Goal: Task Accomplishment & Management: Manage account settings

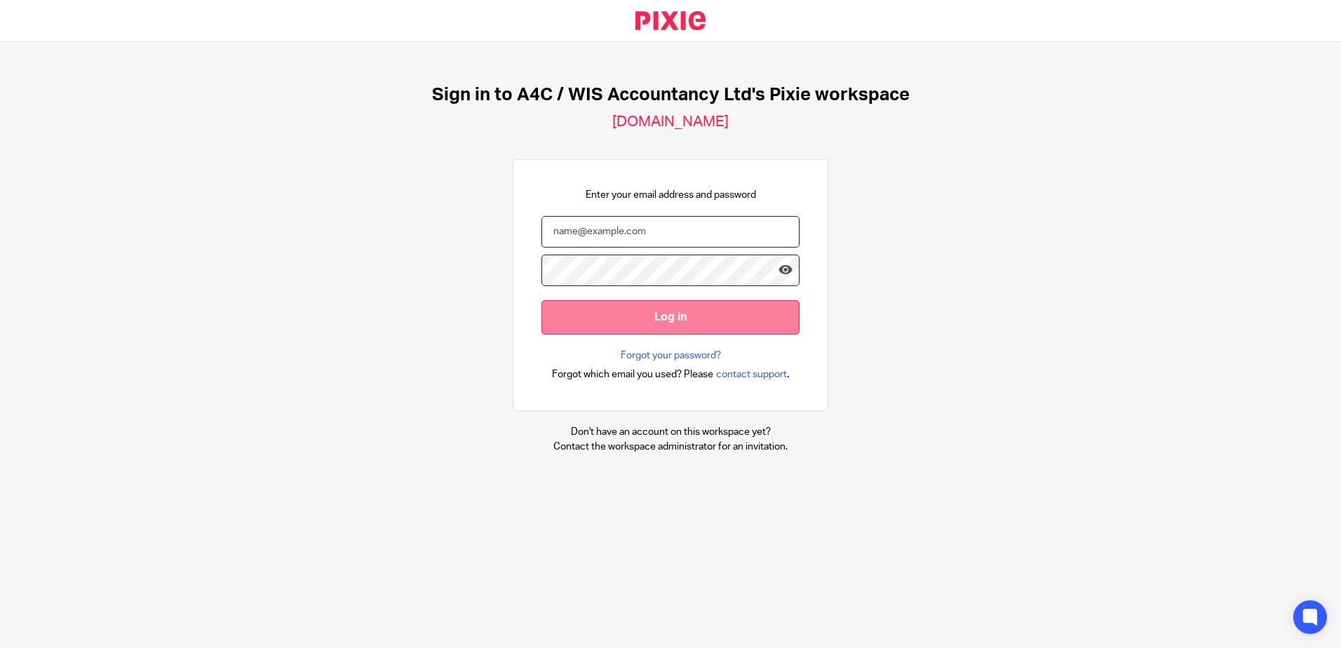
type input "sarah@a4cgroup.co.uk"
click at [713, 327] on input "Log in" at bounding box center [670, 317] width 258 height 34
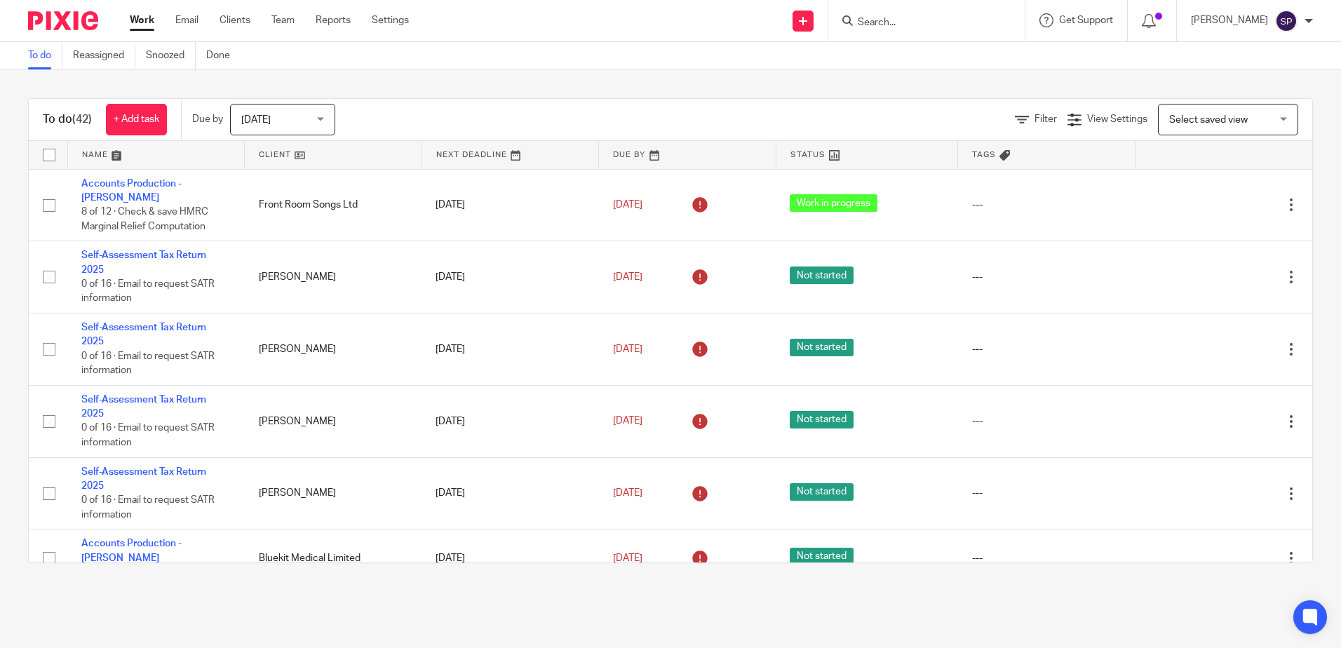
click at [884, 27] on input "Search" at bounding box center [919, 23] width 126 height 13
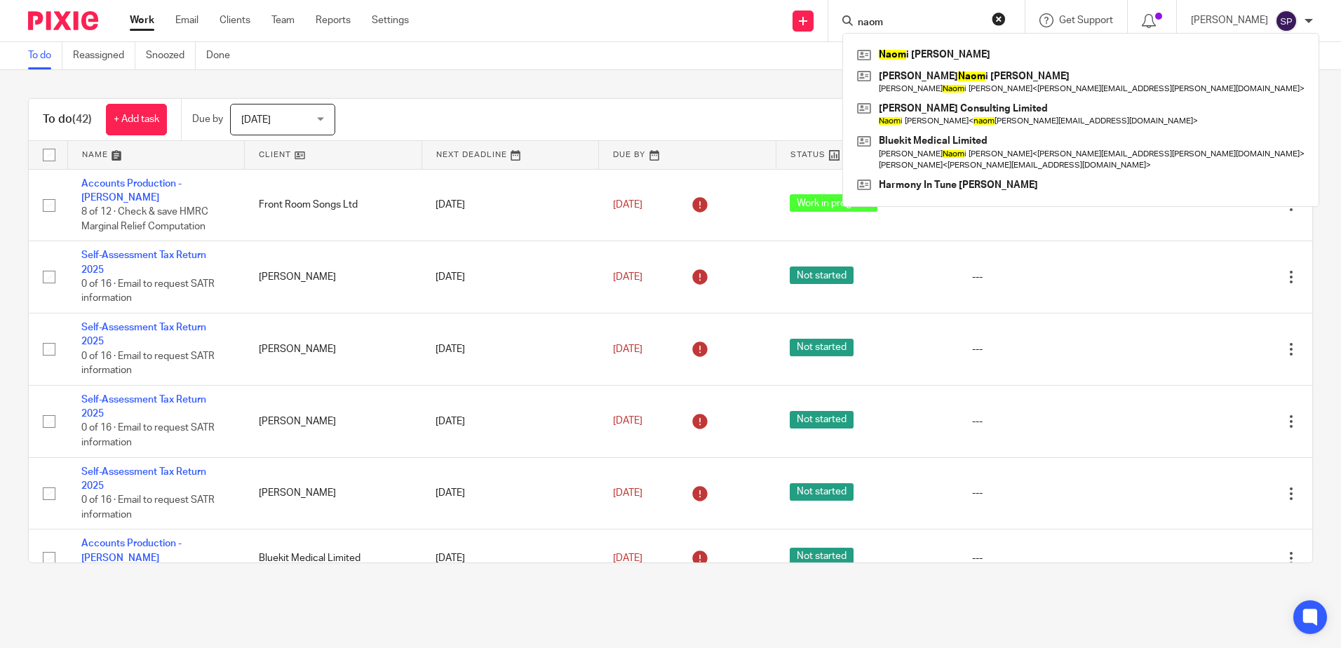
type input "naom"
click at [600, 73] on div "To do (42) + Add task Due by Today Today Today Tomorrow This week Next week Thi…" at bounding box center [670, 330] width 1341 height 521
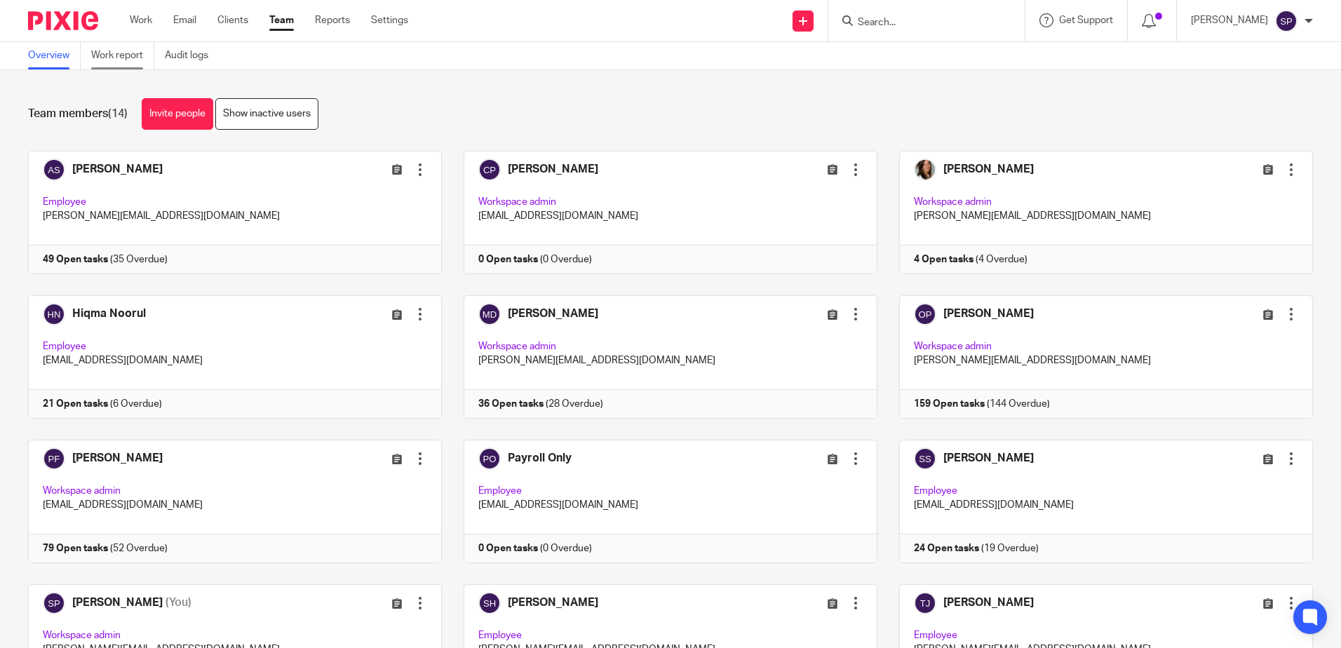
click at [113, 52] on link "Work report" at bounding box center [122, 55] width 63 height 27
click at [126, 50] on link "Work report" at bounding box center [122, 55] width 63 height 27
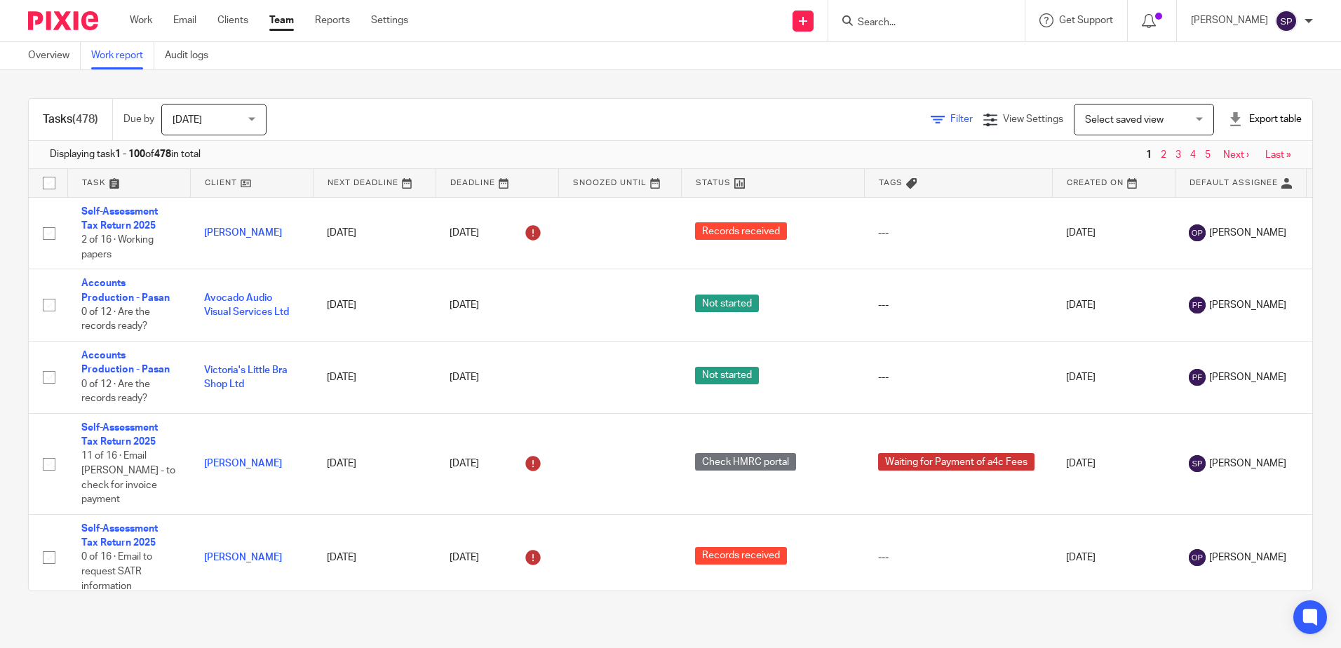
click at [950, 118] on span "Filter" at bounding box center [961, 119] width 22 height 10
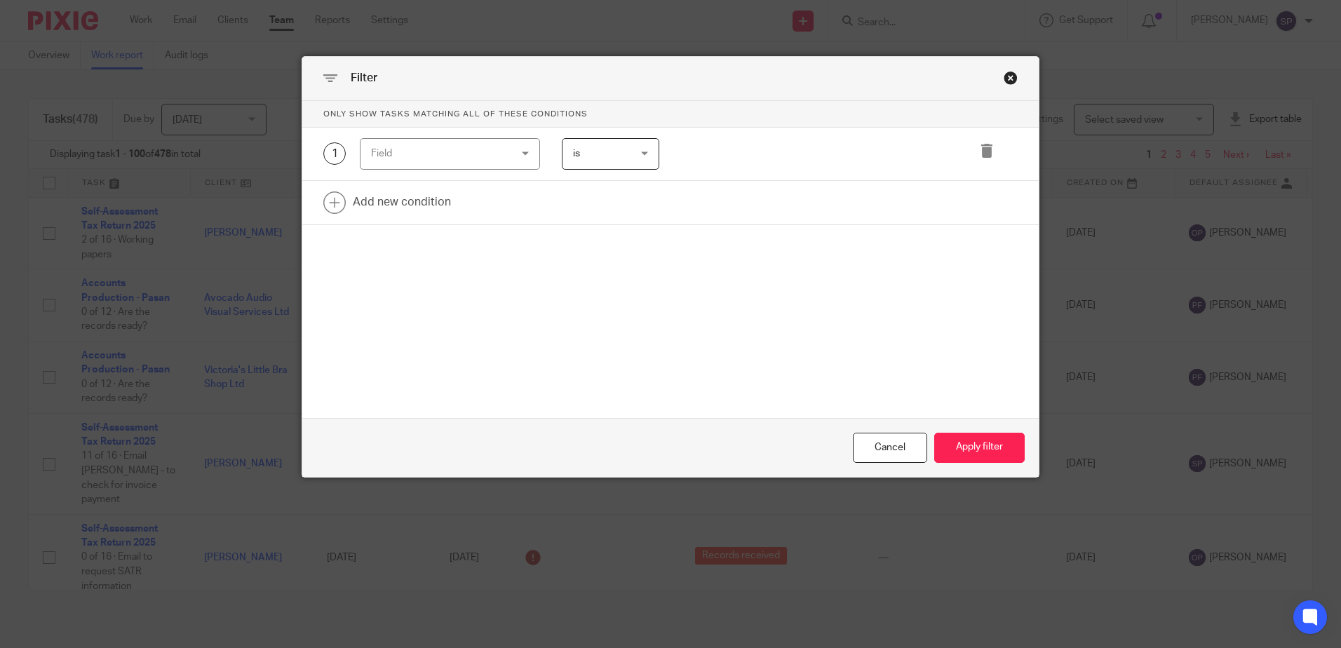
click at [525, 150] on div "Field" at bounding box center [450, 154] width 180 height 32
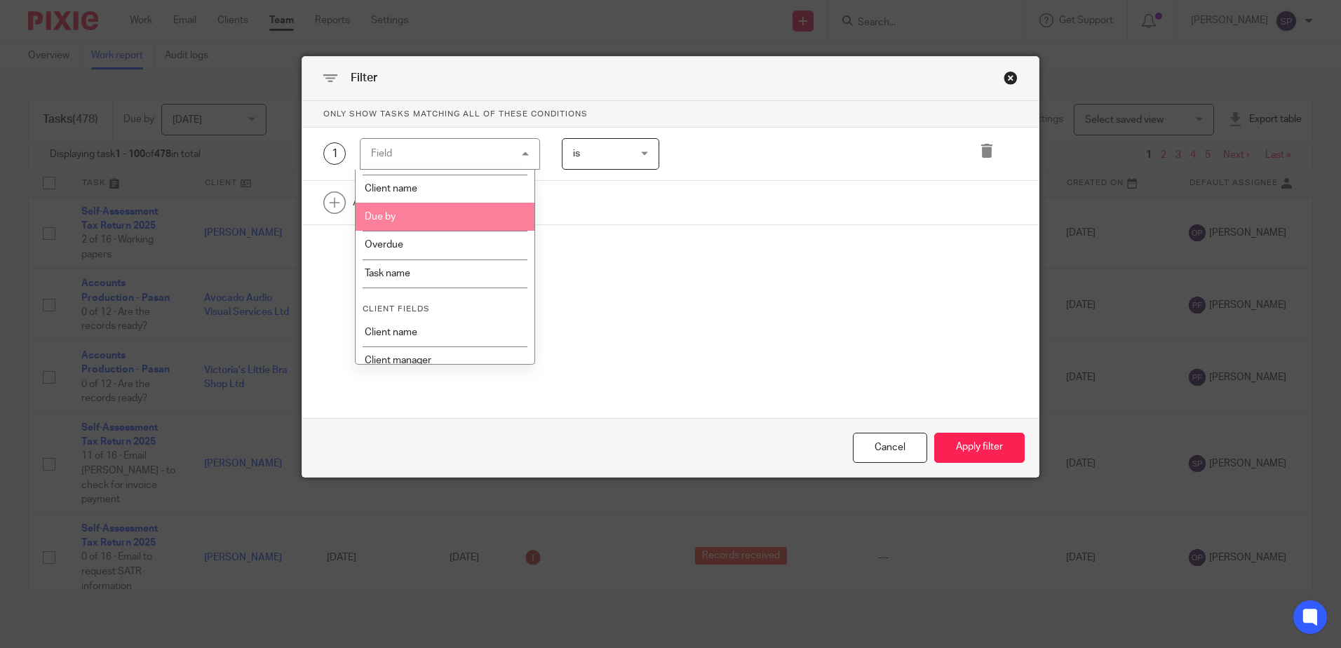
scroll to position [210, 0]
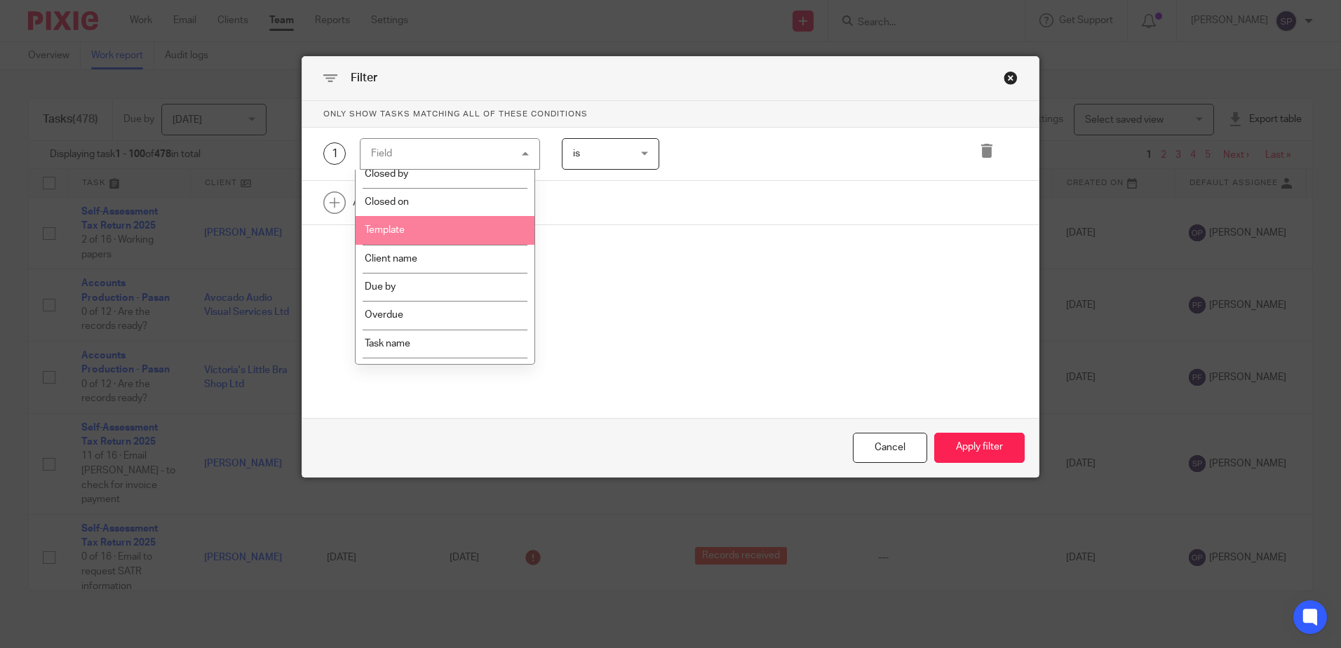
click at [456, 229] on li "Template" at bounding box center [445, 230] width 179 height 28
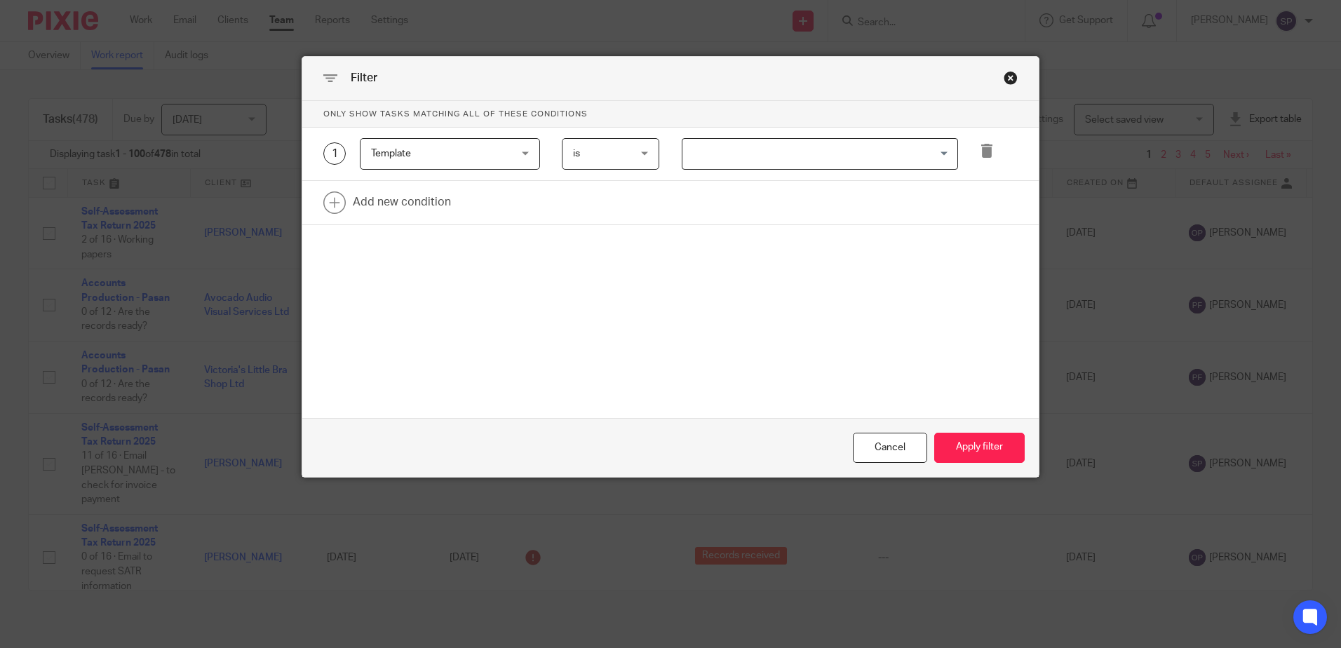
click at [726, 163] on input "Search for option" at bounding box center [817, 154] width 266 height 25
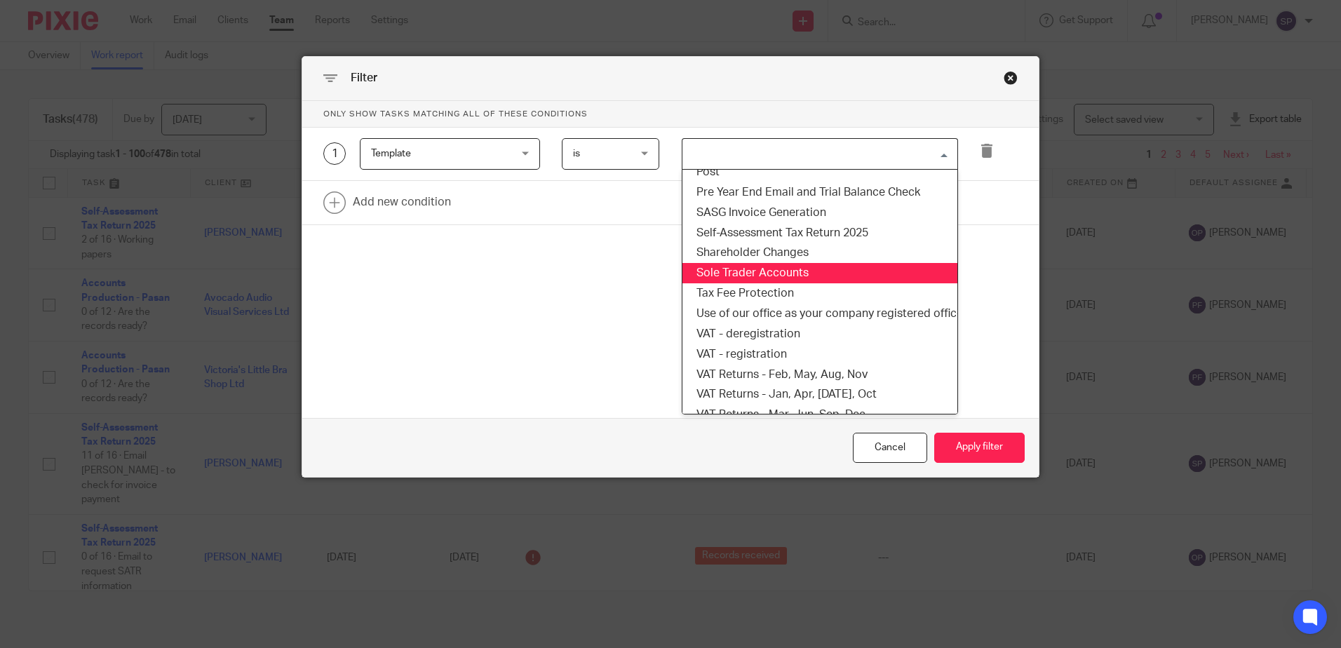
scroll to position [1052, 0]
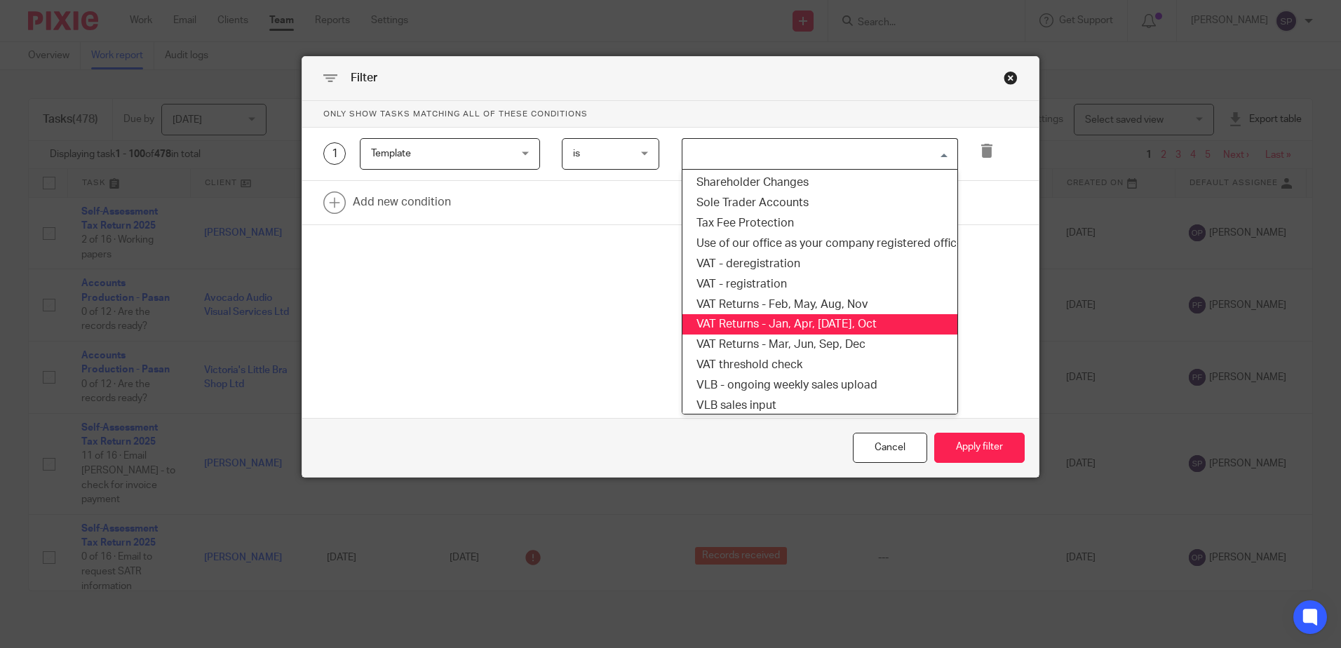
click at [762, 328] on li "VAT Returns - Jan, Apr, [DATE], Oct" at bounding box center [819, 324] width 275 height 20
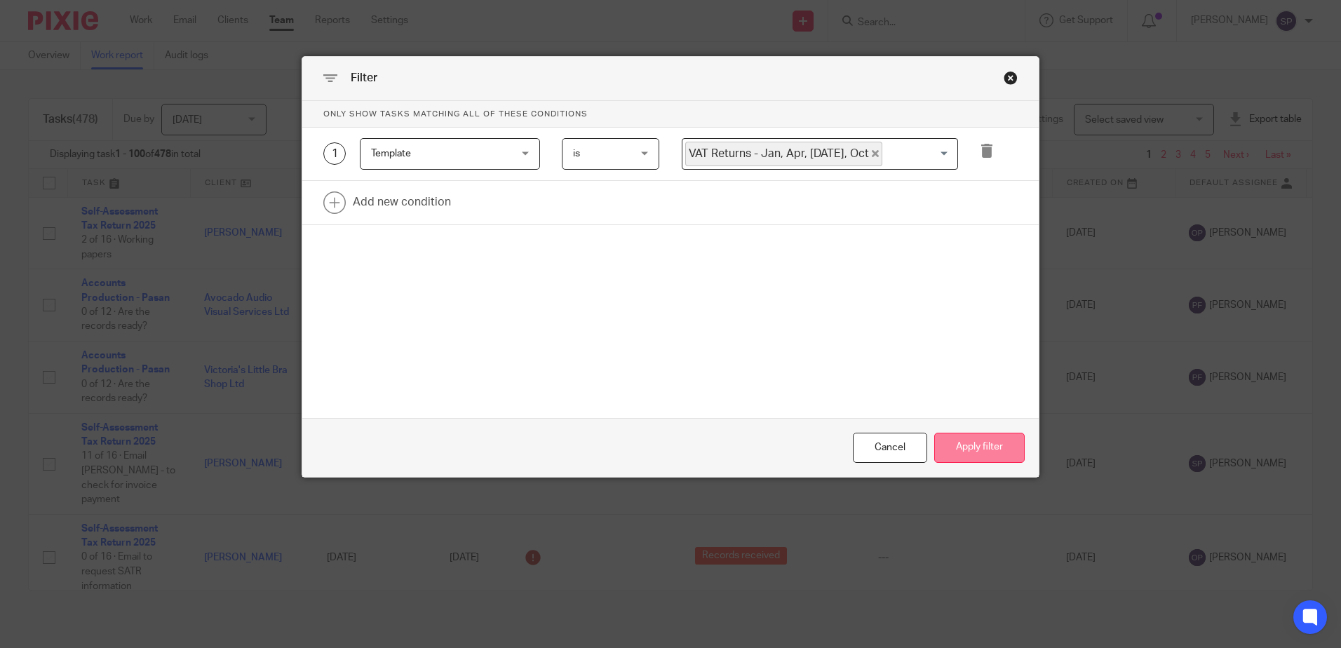
click at [1004, 458] on button "Apply filter" at bounding box center [979, 448] width 90 height 30
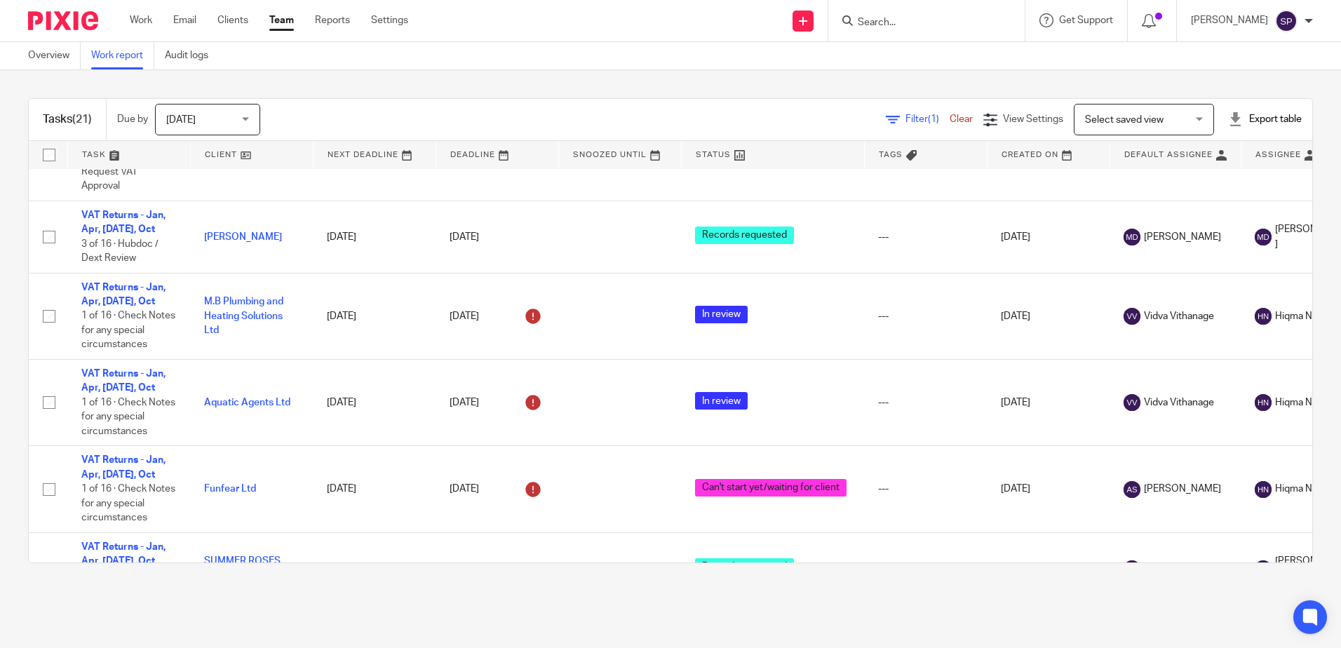
scroll to position [1331, 0]
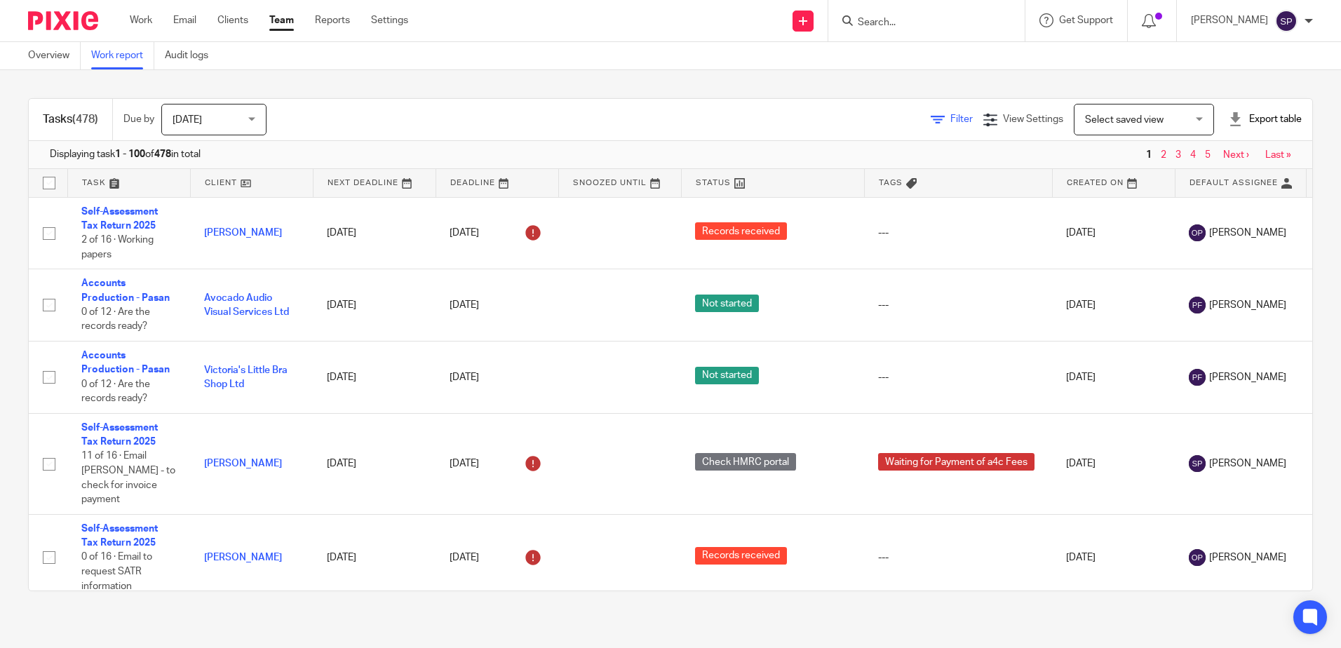
click at [950, 123] on span "Filter" at bounding box center [961, 119] width 22 height 10
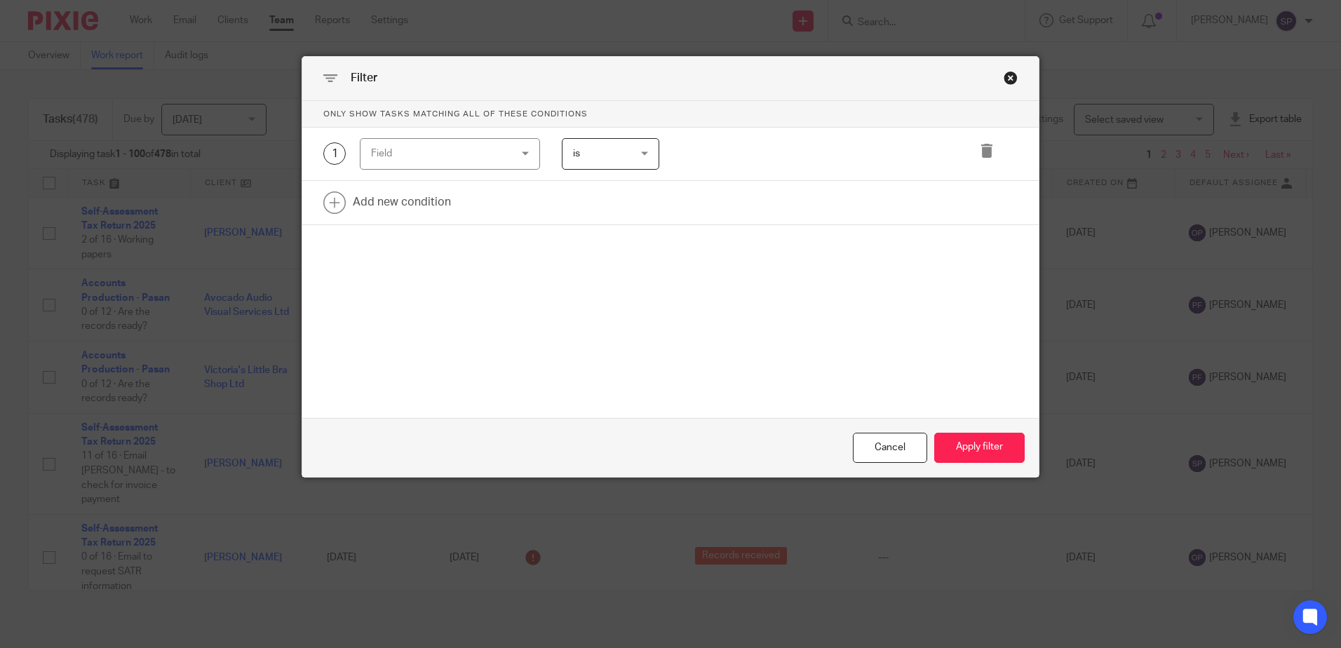
click at [523, 150] on div "Field" at bounding box center [450, 154] width 180 height 32
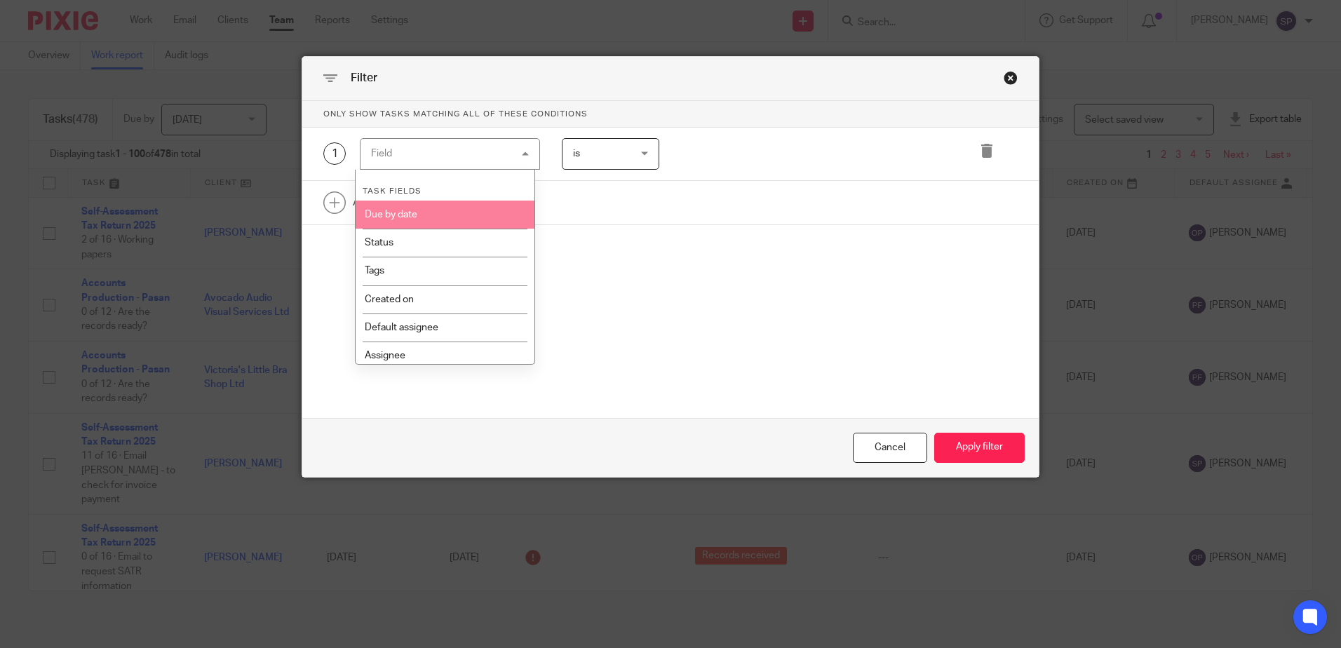
scroll to position [140, 0]
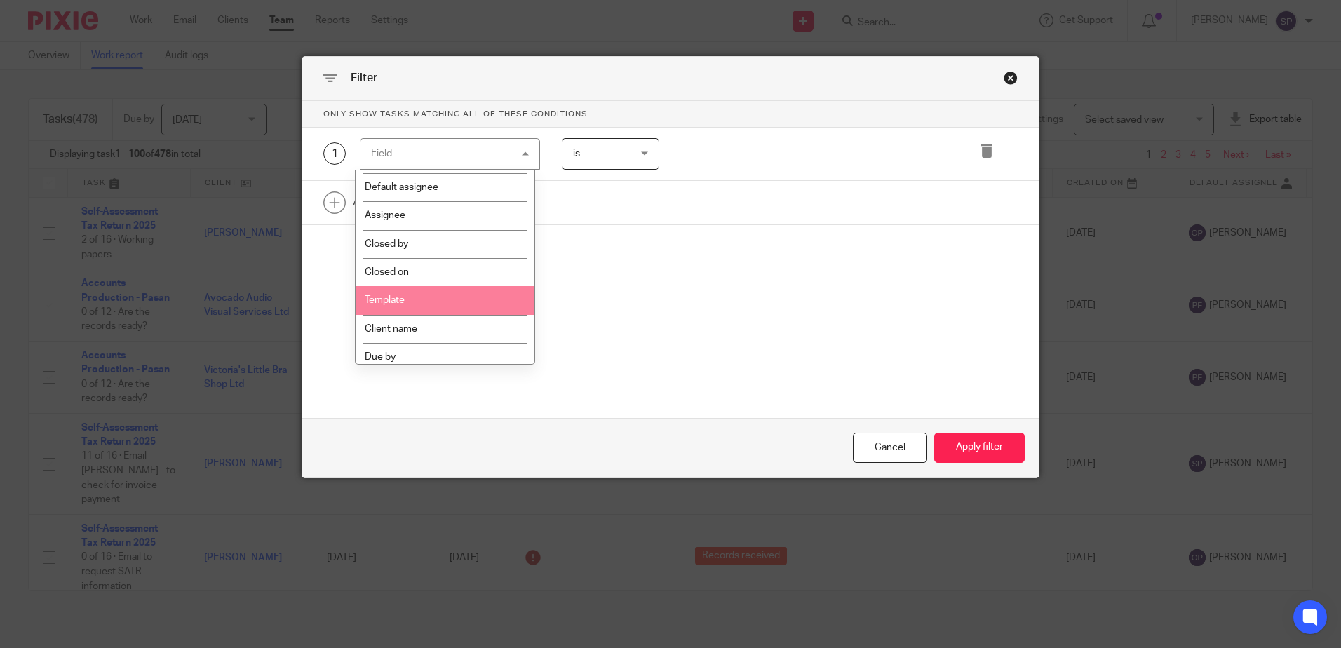
click at [431, 296] on li "Template" at bounding box center [445, 300] width 179 height 28
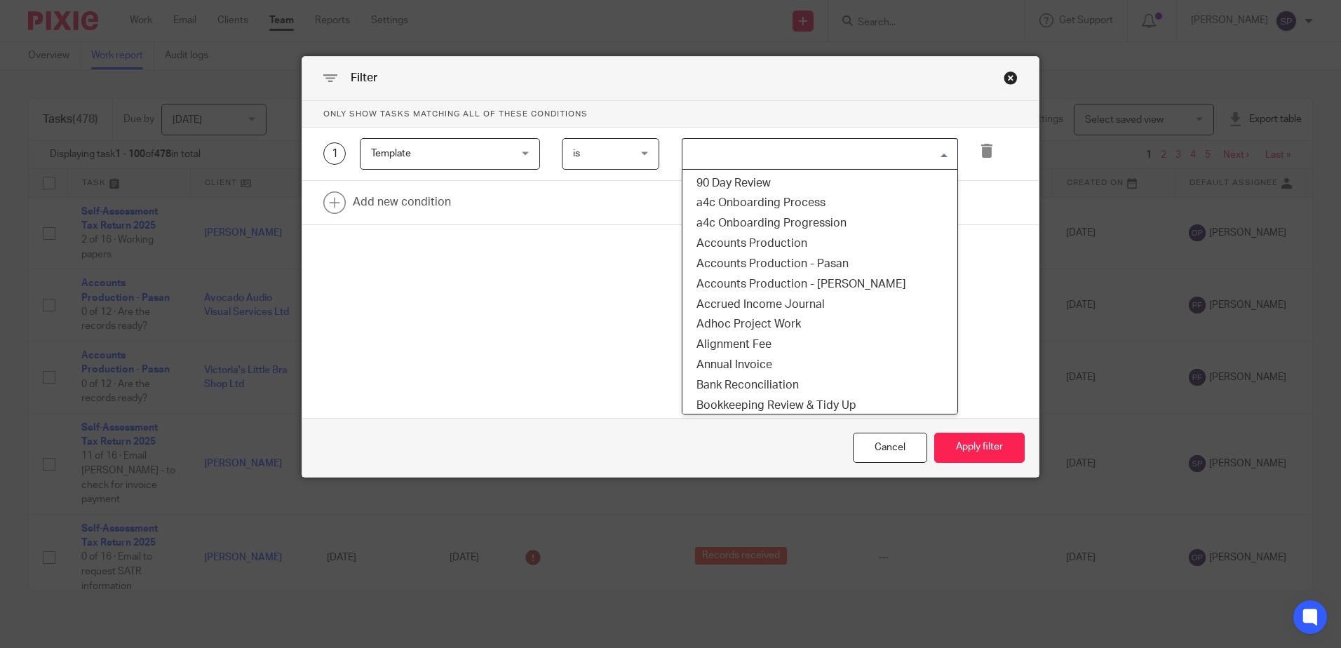
click at [697, 165] on input "Search for option" at bounding box center [817, 154] width 266 height 25
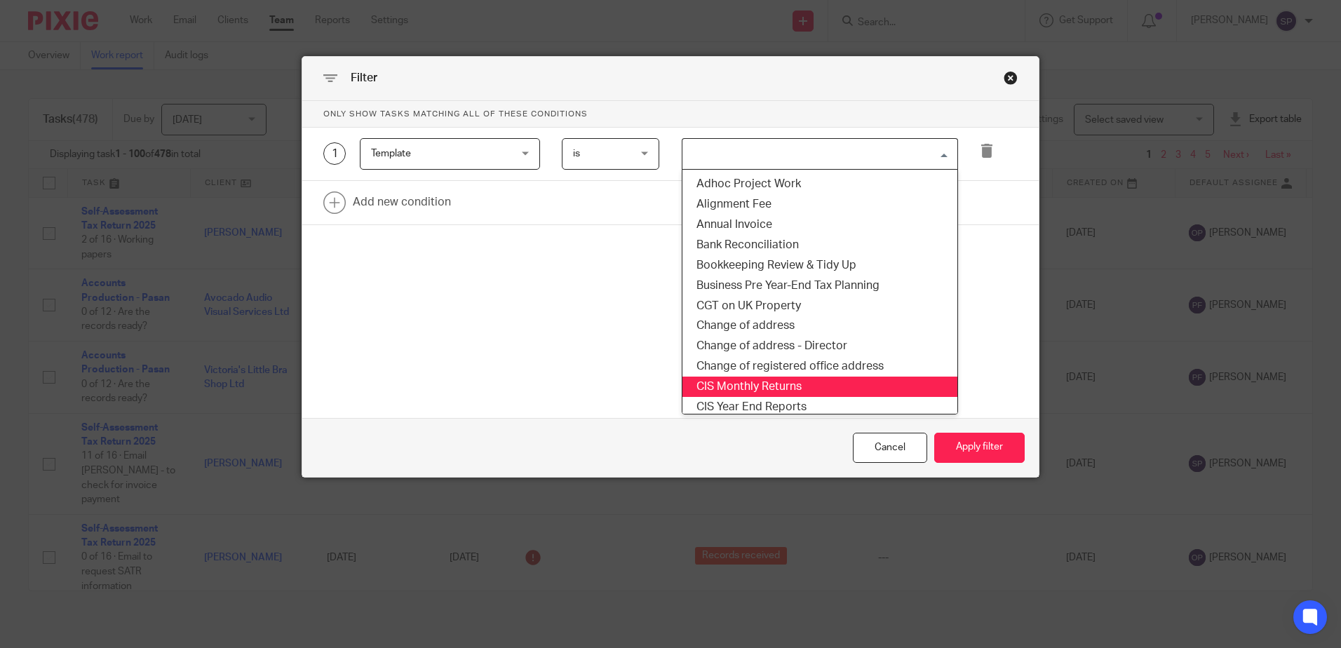
click at [731, 380] on li "CIS Monthly Returns" at bounding box center [819, 387] width 275 height 20
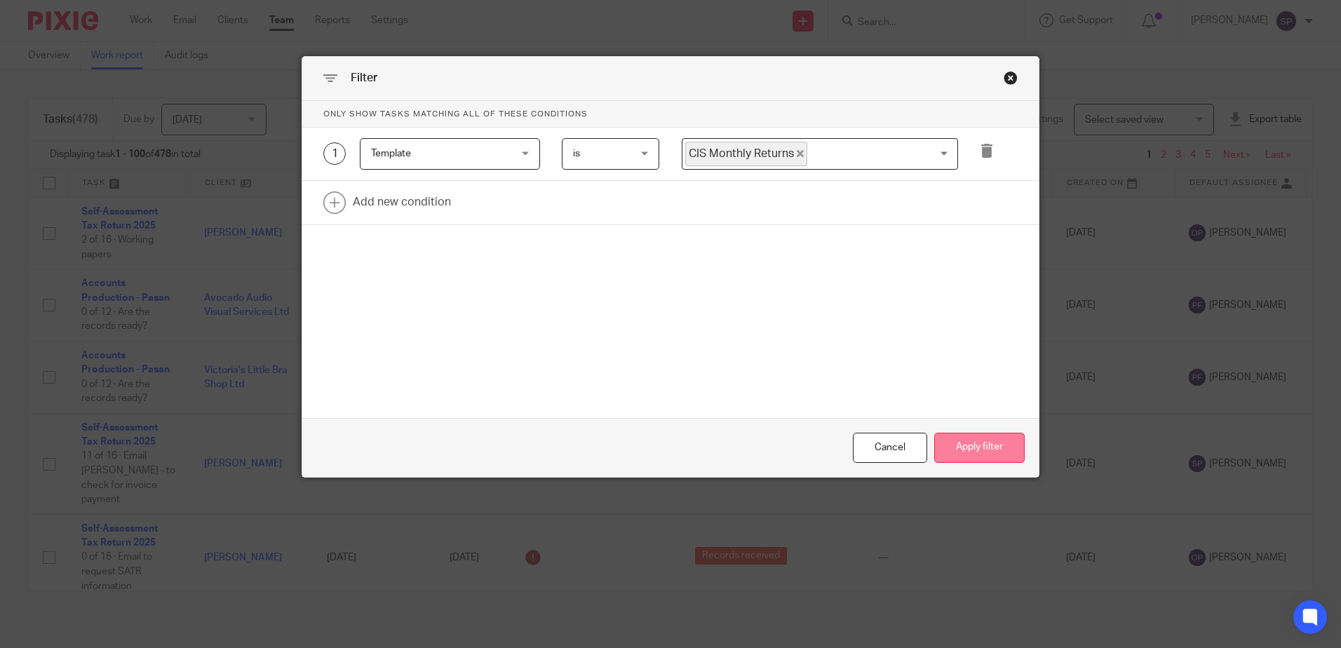
click at [941, 447] on button "Apply filter" at bounding box center [979, 448] width 90 height 30
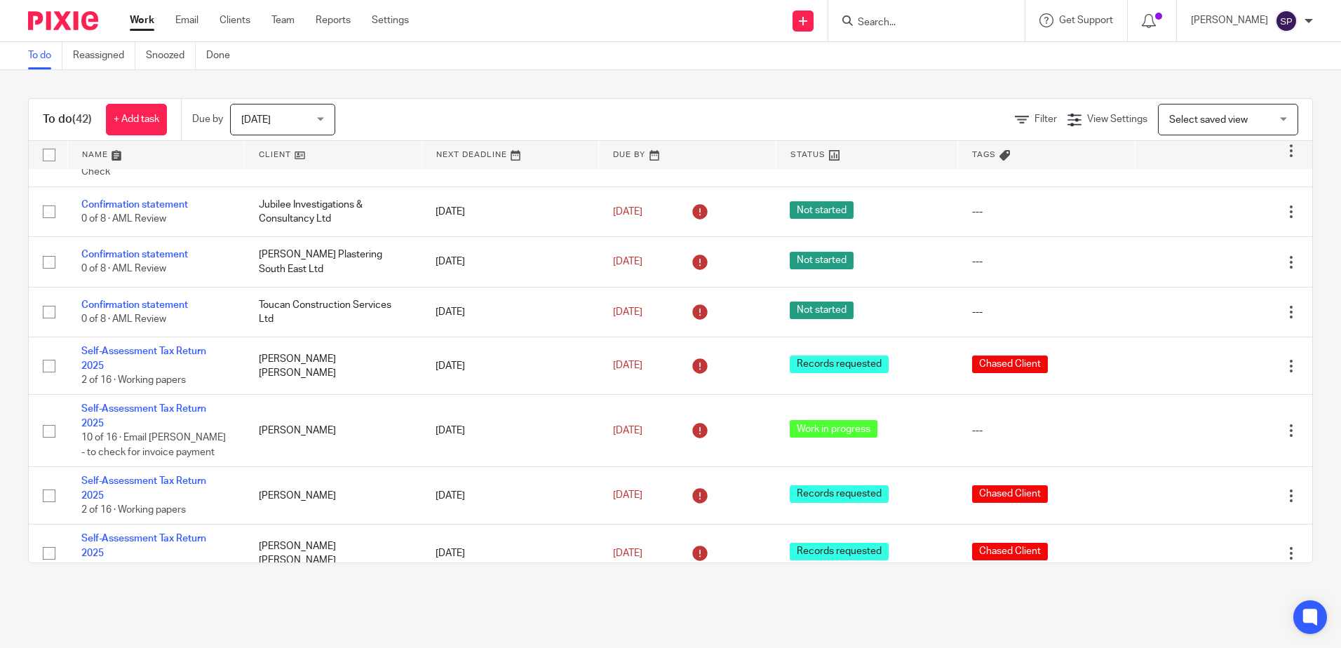
scroll to position [631, 0]
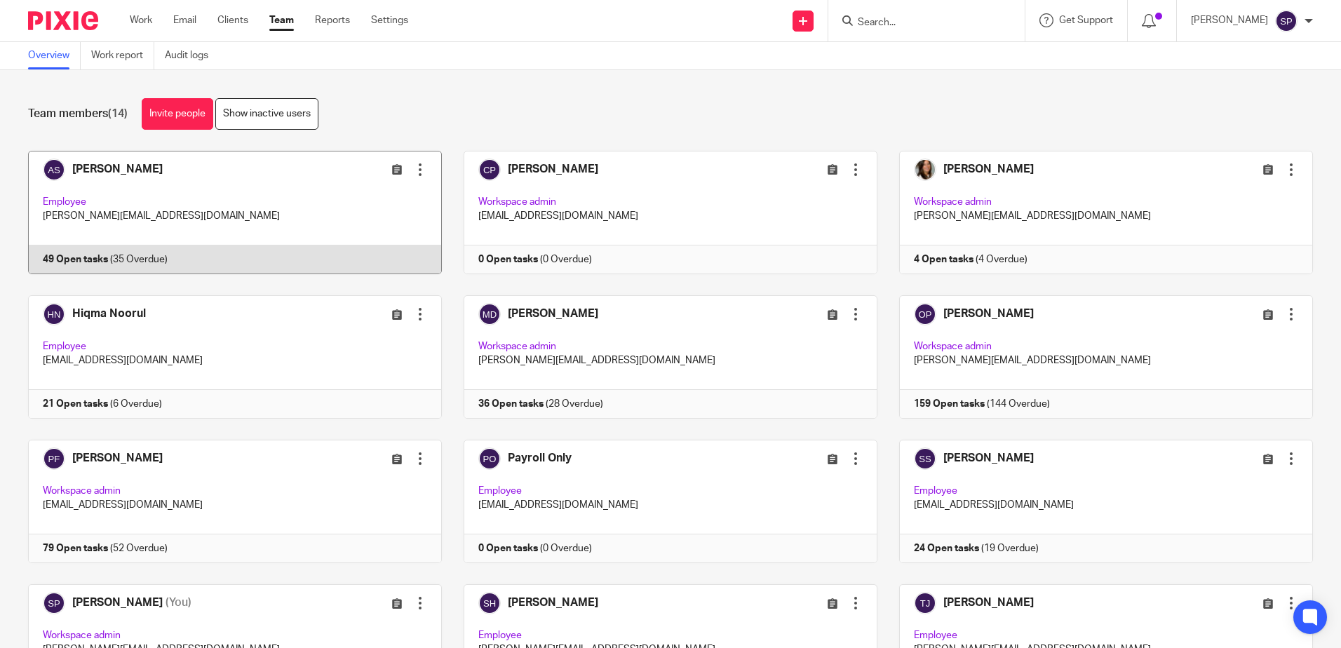
scroll to position [70, 0]
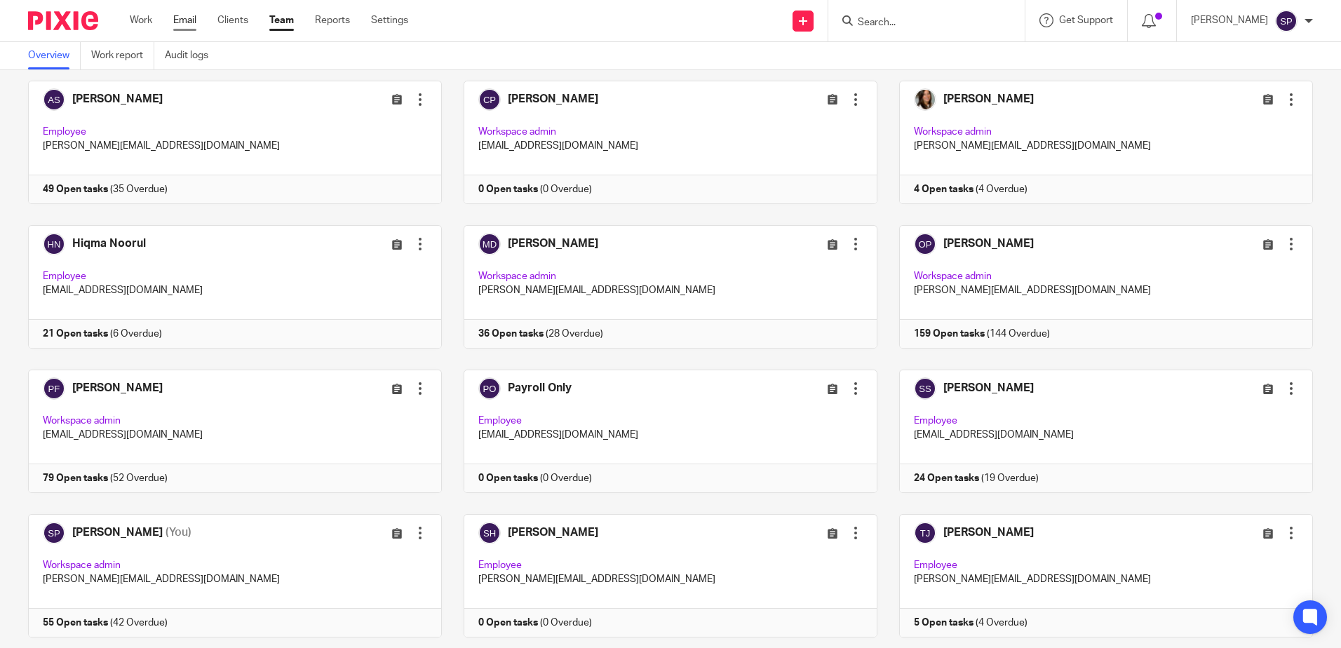
click at [180, 18] on link "Email" at bounding box center [184, 20] width 23 height 14
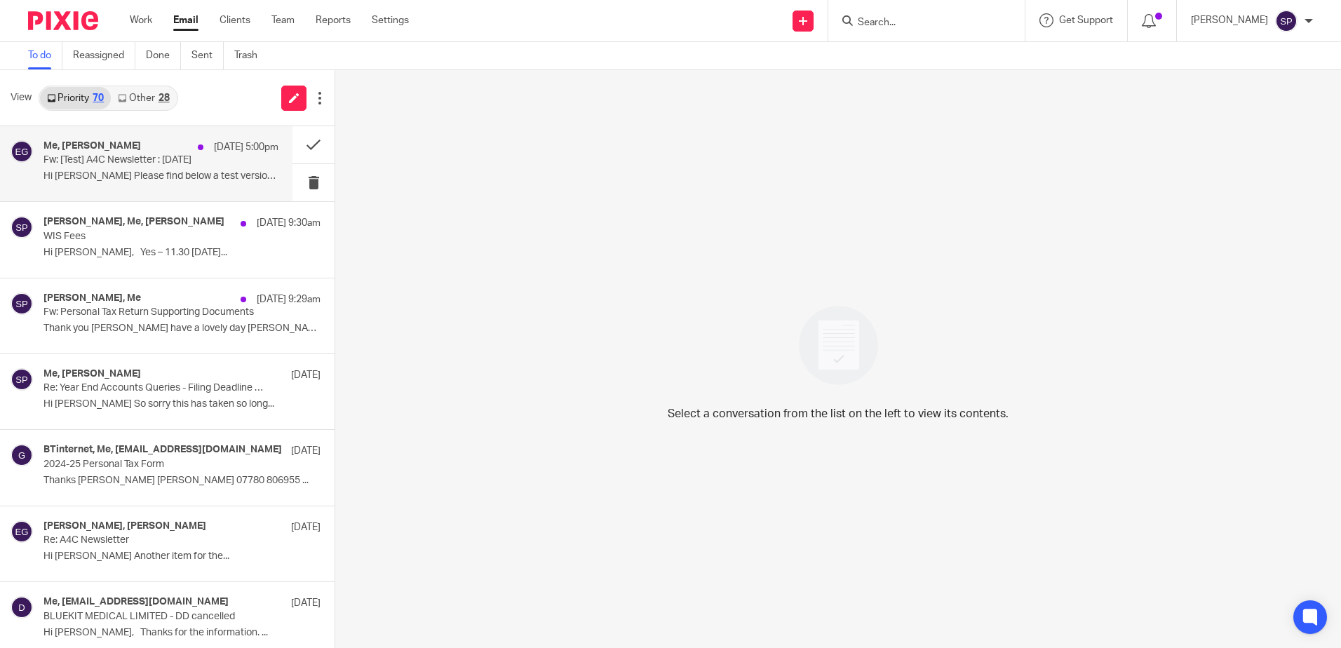
click at [183, 172] on p "Hi [PERSON_NAME] Please find below a test version..." at bounding box center [160, 176] width 235 height 12
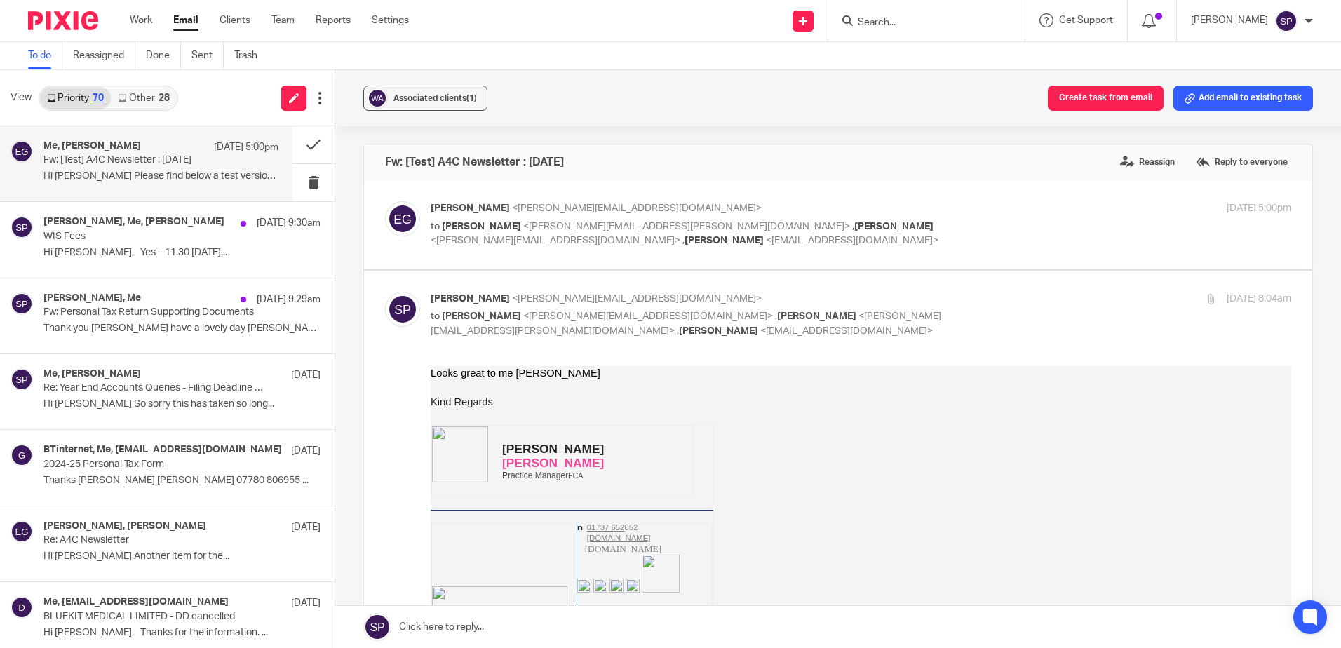
click at [147, 95] on link "Other 28" at bounding box center [143, 98] width 65 height 22
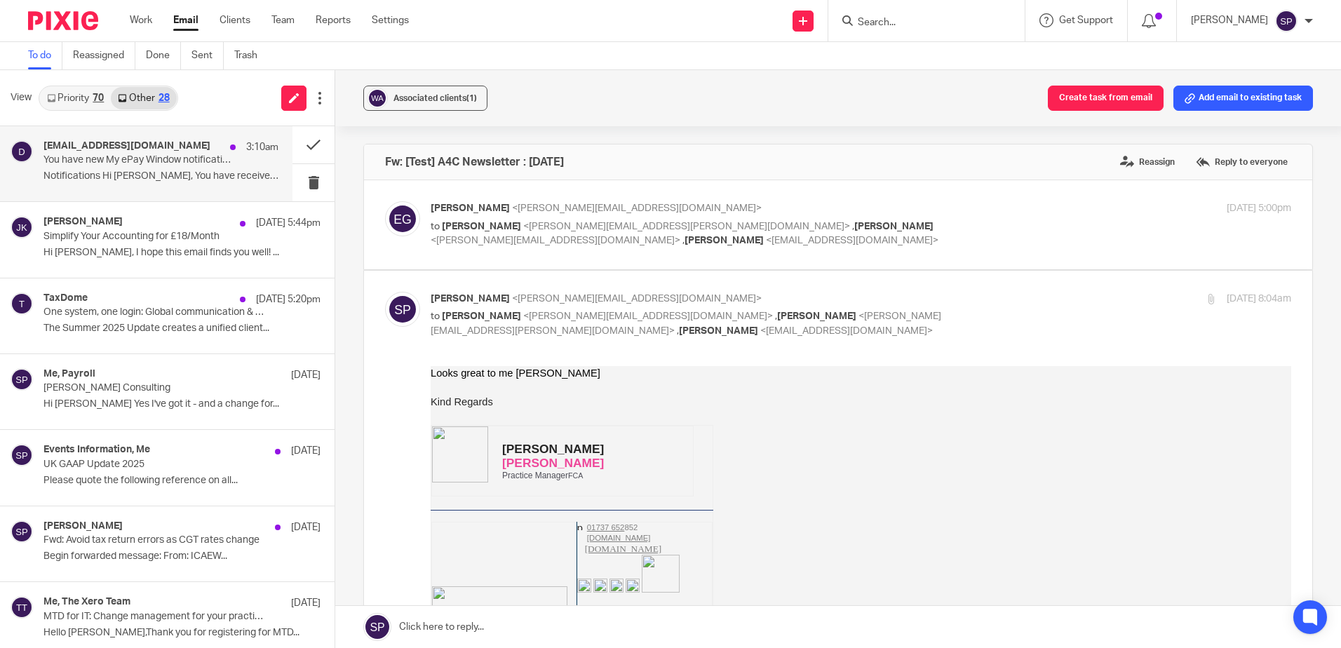
click at [140, 164] on p "You have new My ePay Window notifications" at bounding box center [137, 160] width 188 height 12
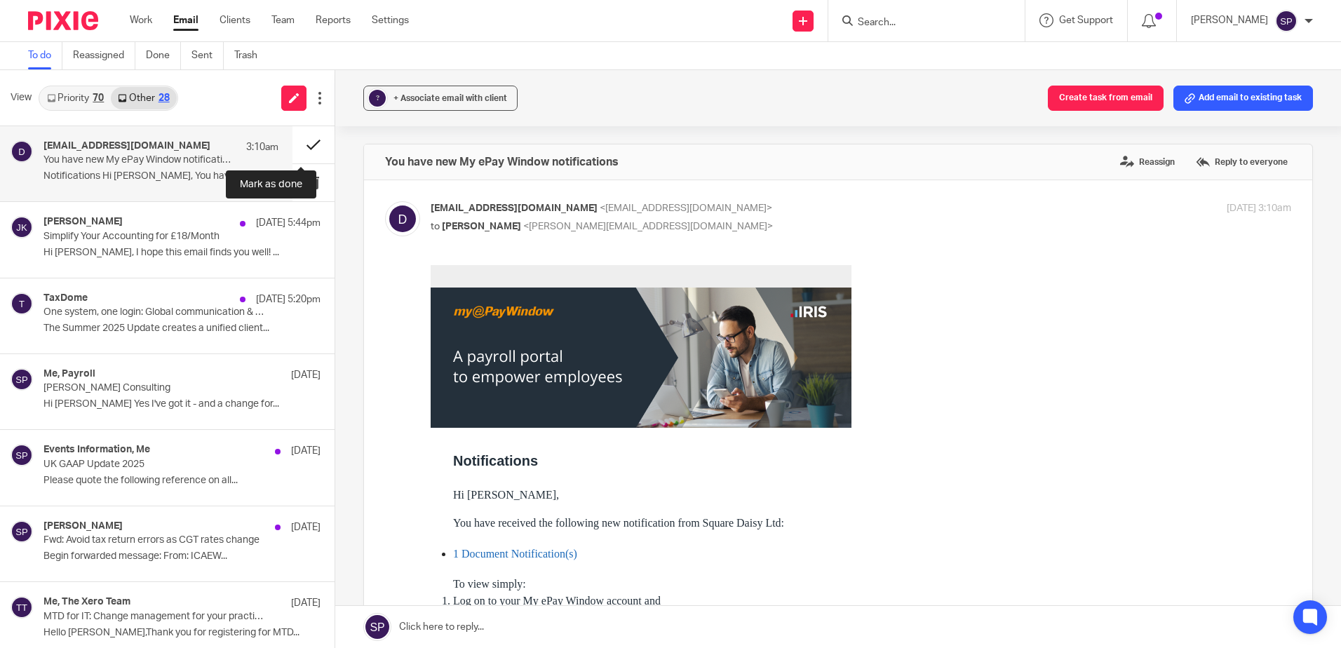
click at [304, 144] on button at bounding box center [313, 144] width 42 height 37
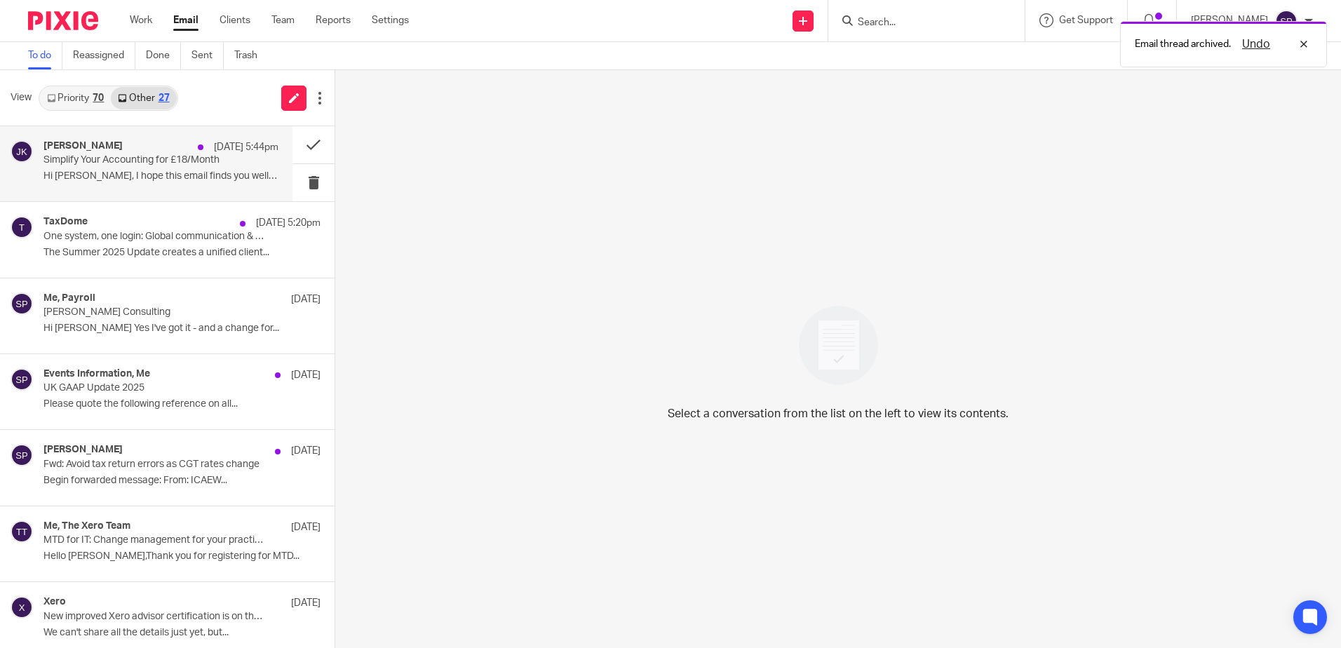
click at [218, 164] on p "Simplify Your Accounting for £18/Month" at bounding box center [137, 160] width 188 height 12
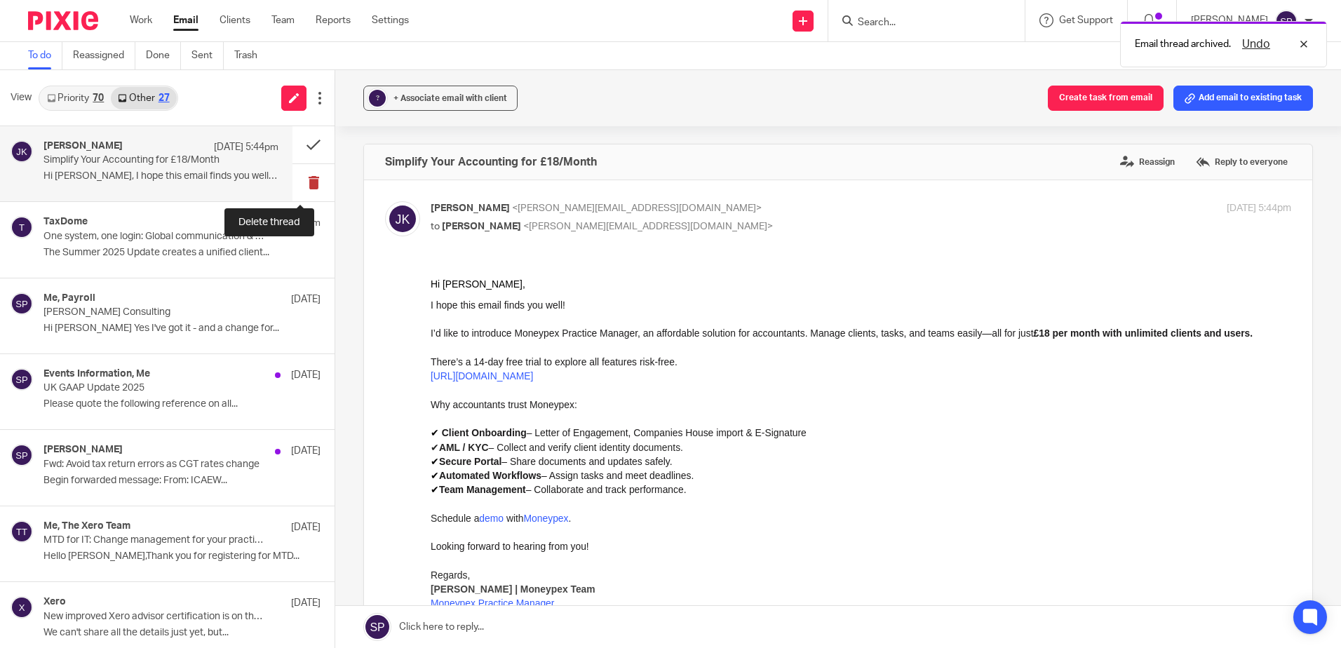
click at [304, 182] on button at bounding box center [313, 182] width 42 height 37
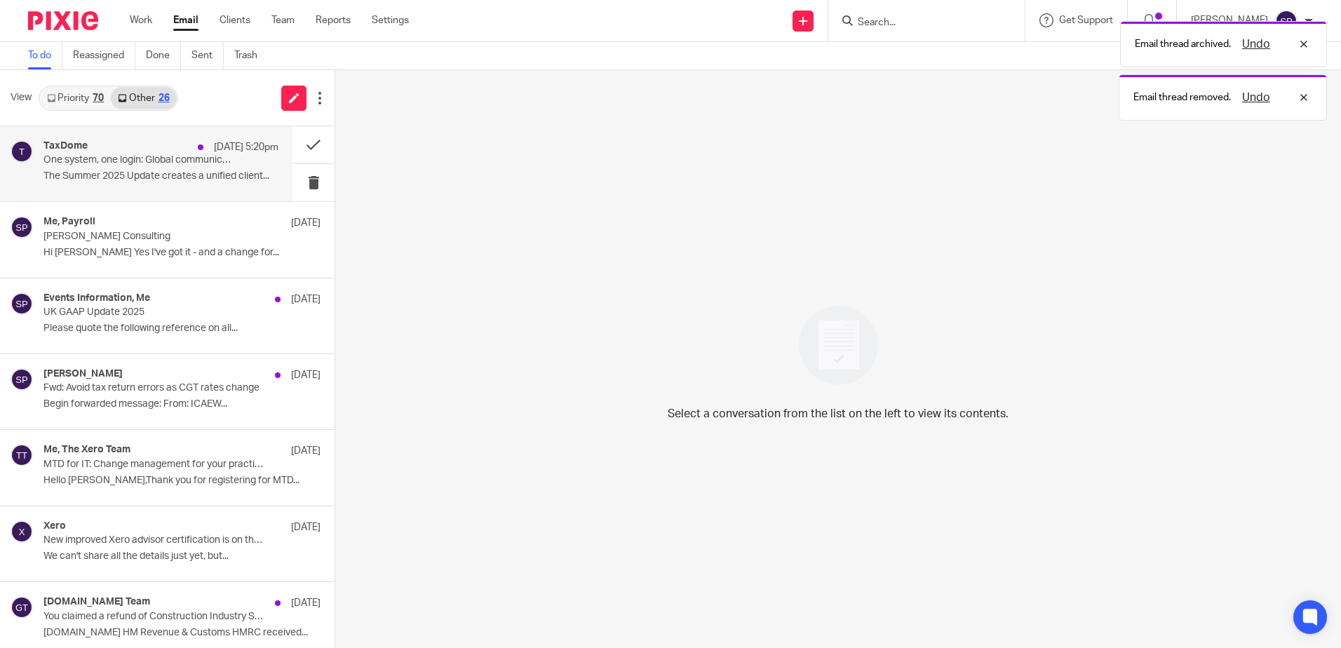
click at [203, 175] on p "The Summer 2025 Update creates a unified client..." at bounding box center [160, 176] width 235 height 12
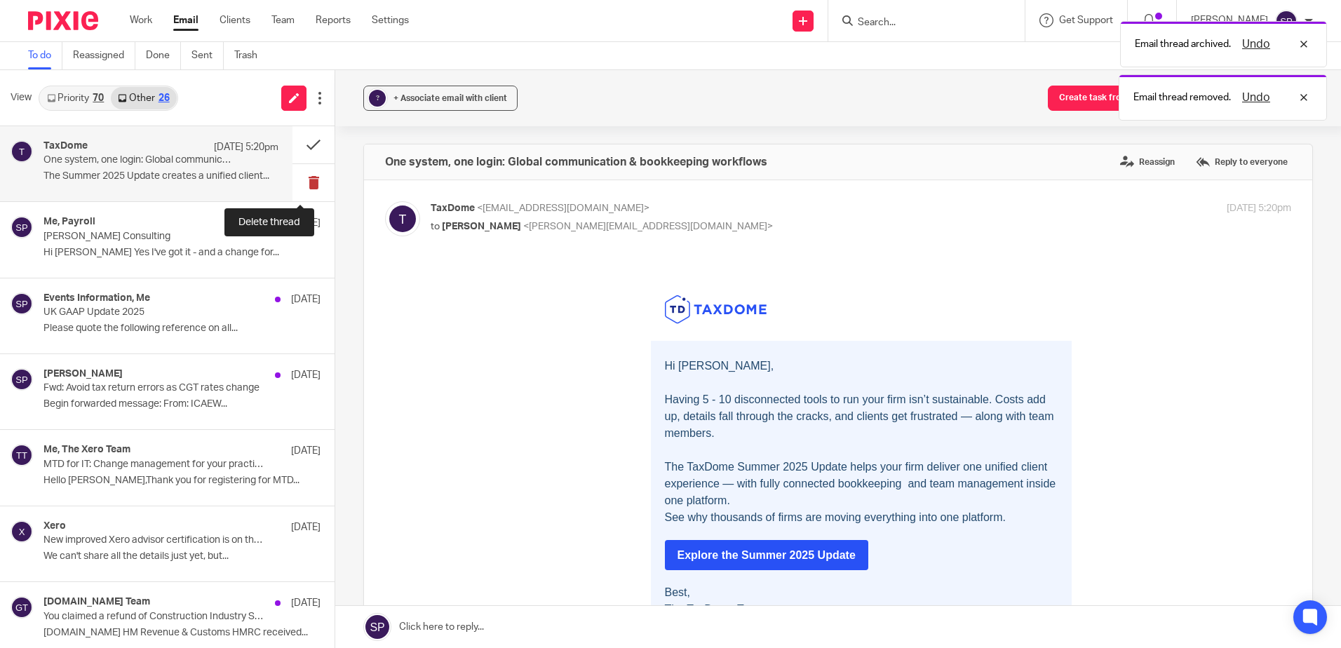
click at [299, 182] on button at bounding box center [313, 182] width 42 height 37
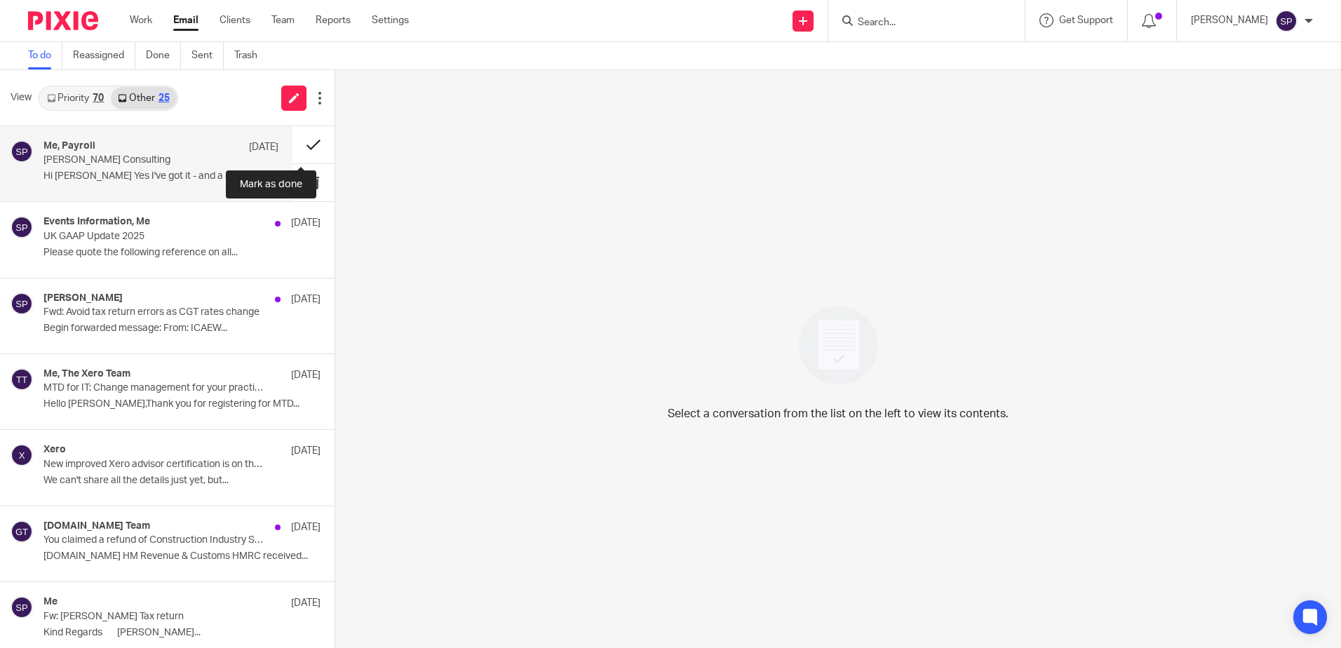
click at [301, 143] on button at bounding box center [313, 144] width 42 height 37
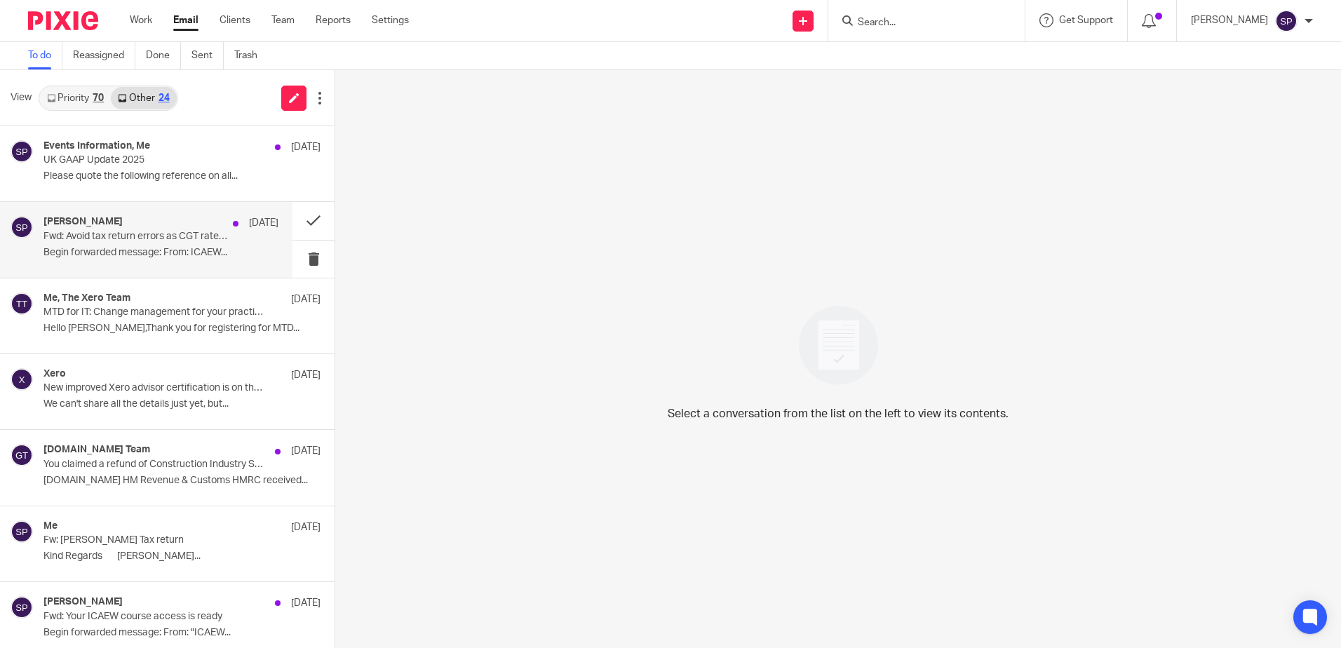
click at [173, 231] on p "Fwd: Avoid tax return errors as CGT rates change" at bounding box center [137, 237] width 188 height 12
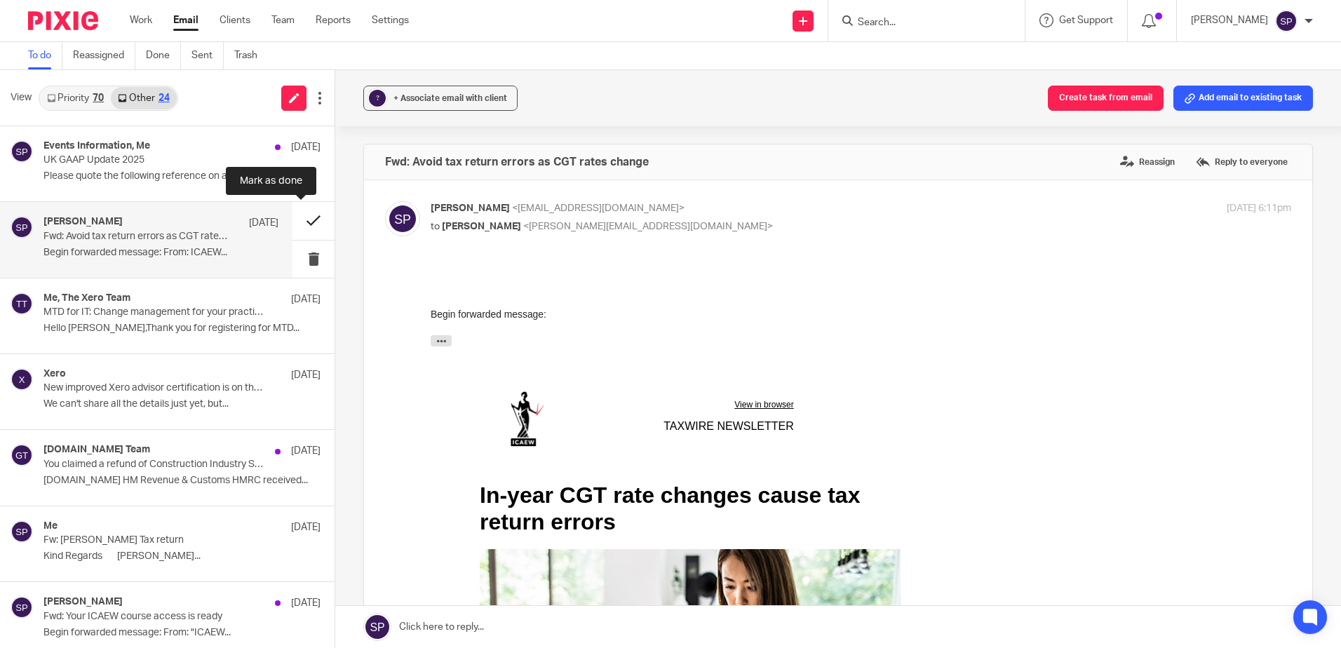
click at [299, 220] on button at bounding box center [313, 220] width 42 height 37
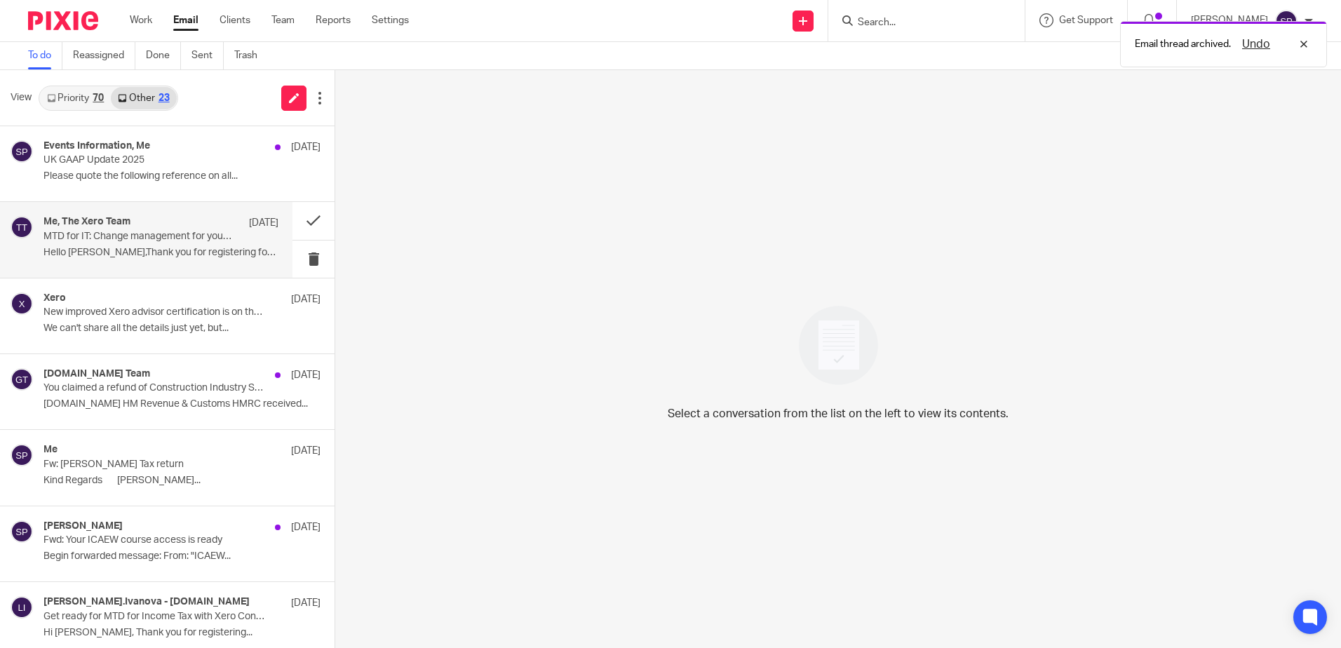
click at [194, 247] on p "Hello [PERSON_NAME],Thank you for registering for MTD..." at bounding box center [160, 253] width 235 height 12
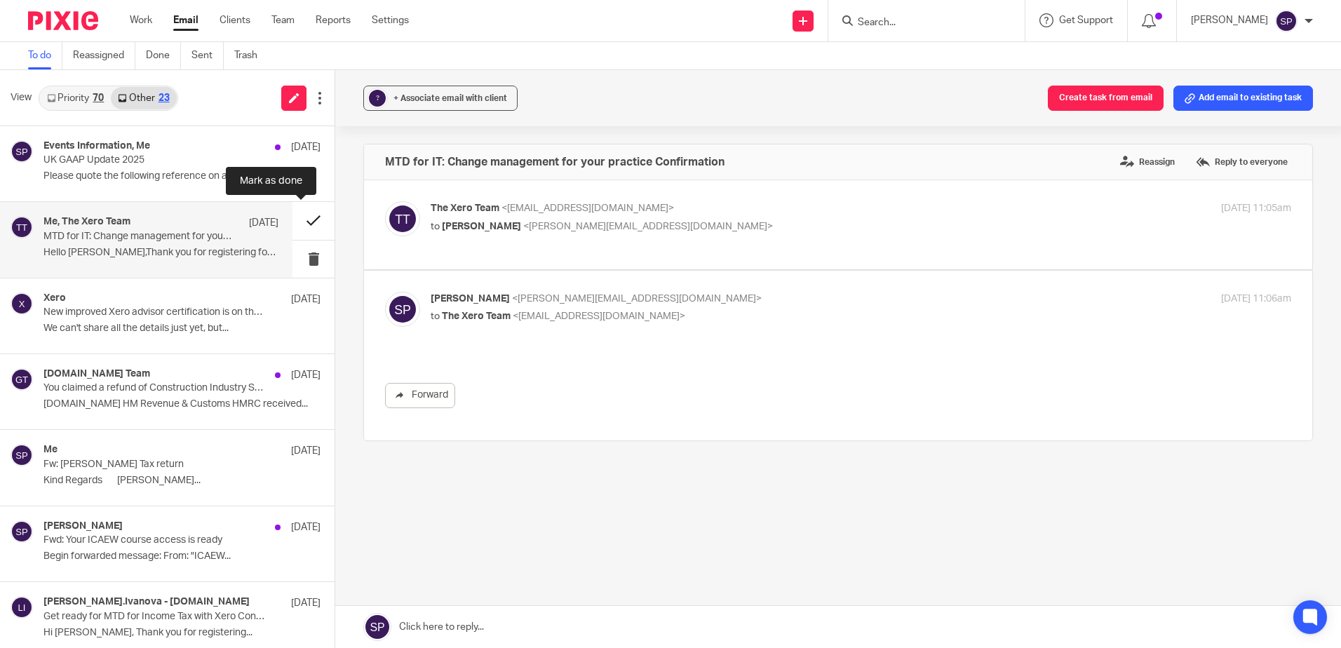
click at [299, 217] on button at bounding box center [313, 220] width 42 height 37
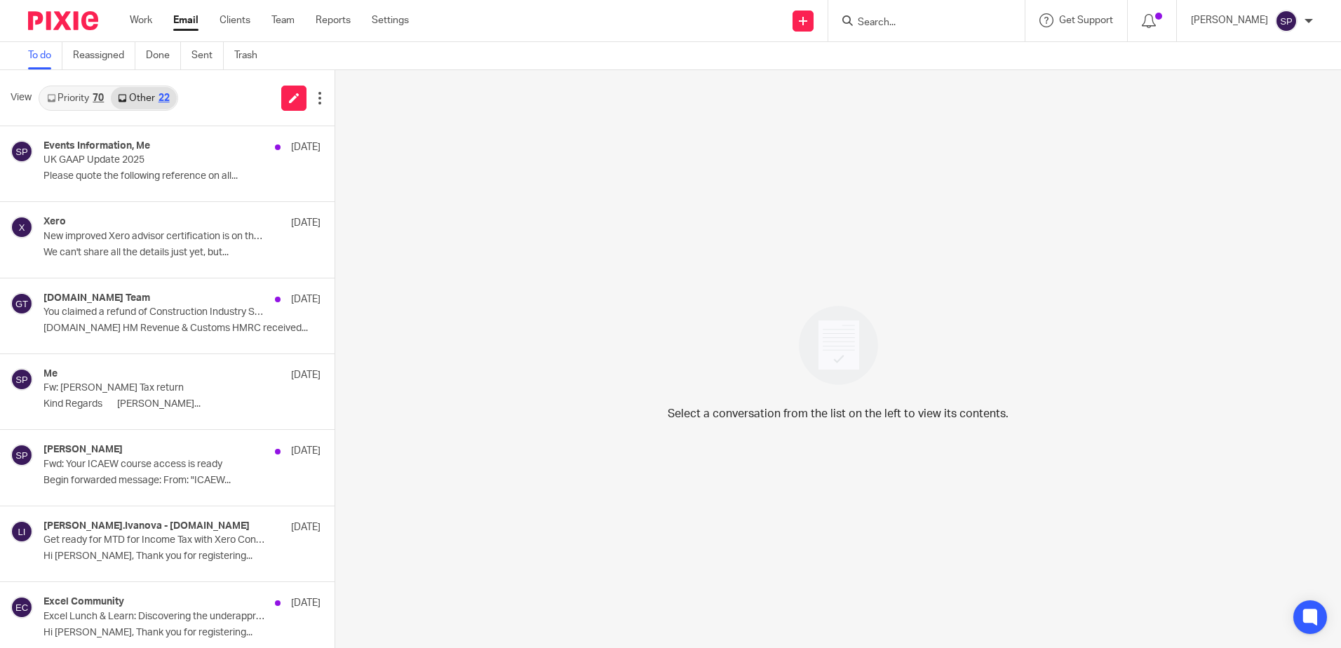
click at [76, 97] on link "Priority 70" at bounding box center [75, 98] width 71 height 22
